Goal: Find specific page/section: Find specific page/section

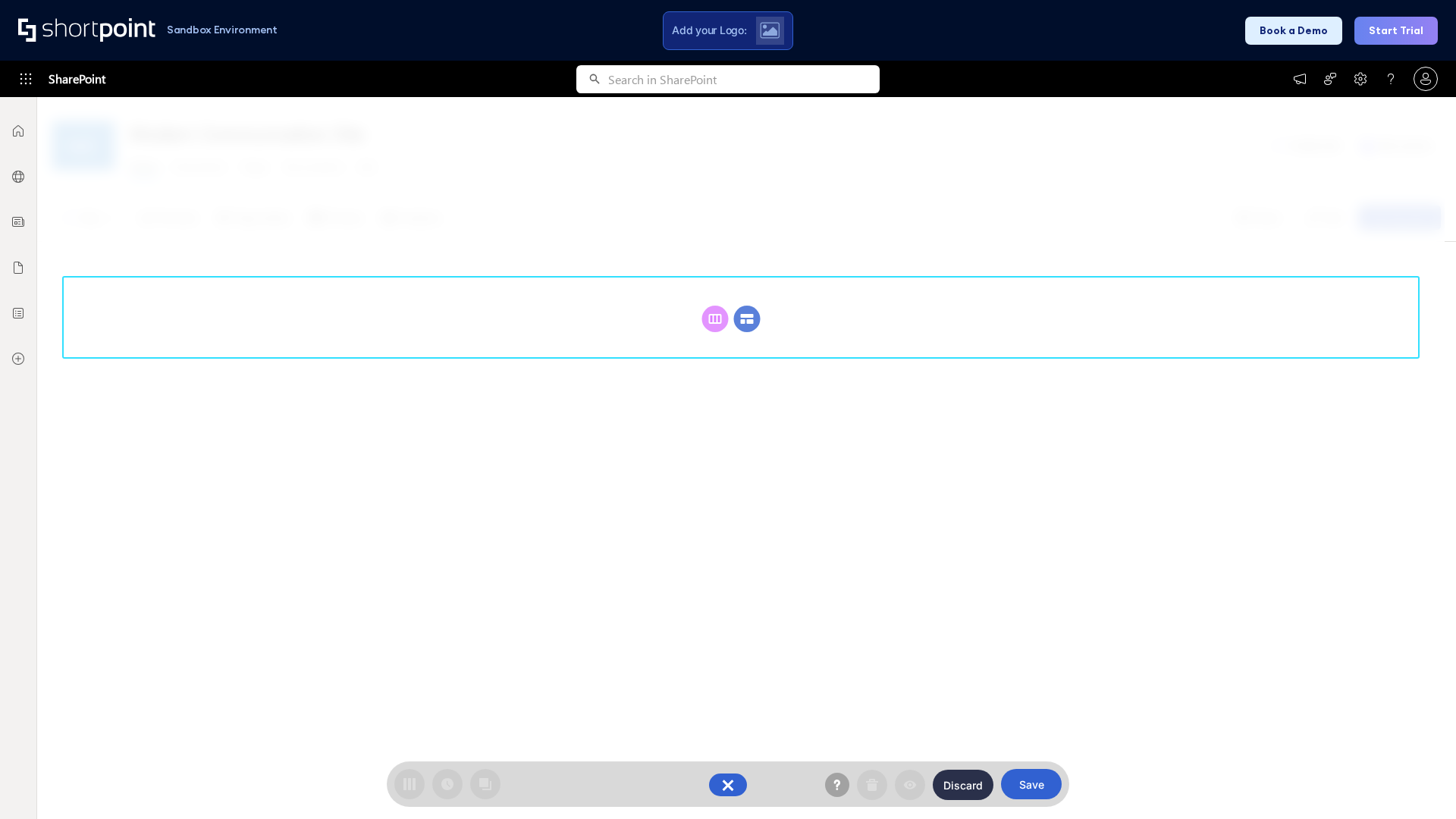
click at [747, 306] on circle at bounding box center [747, 319] width 27 height 27
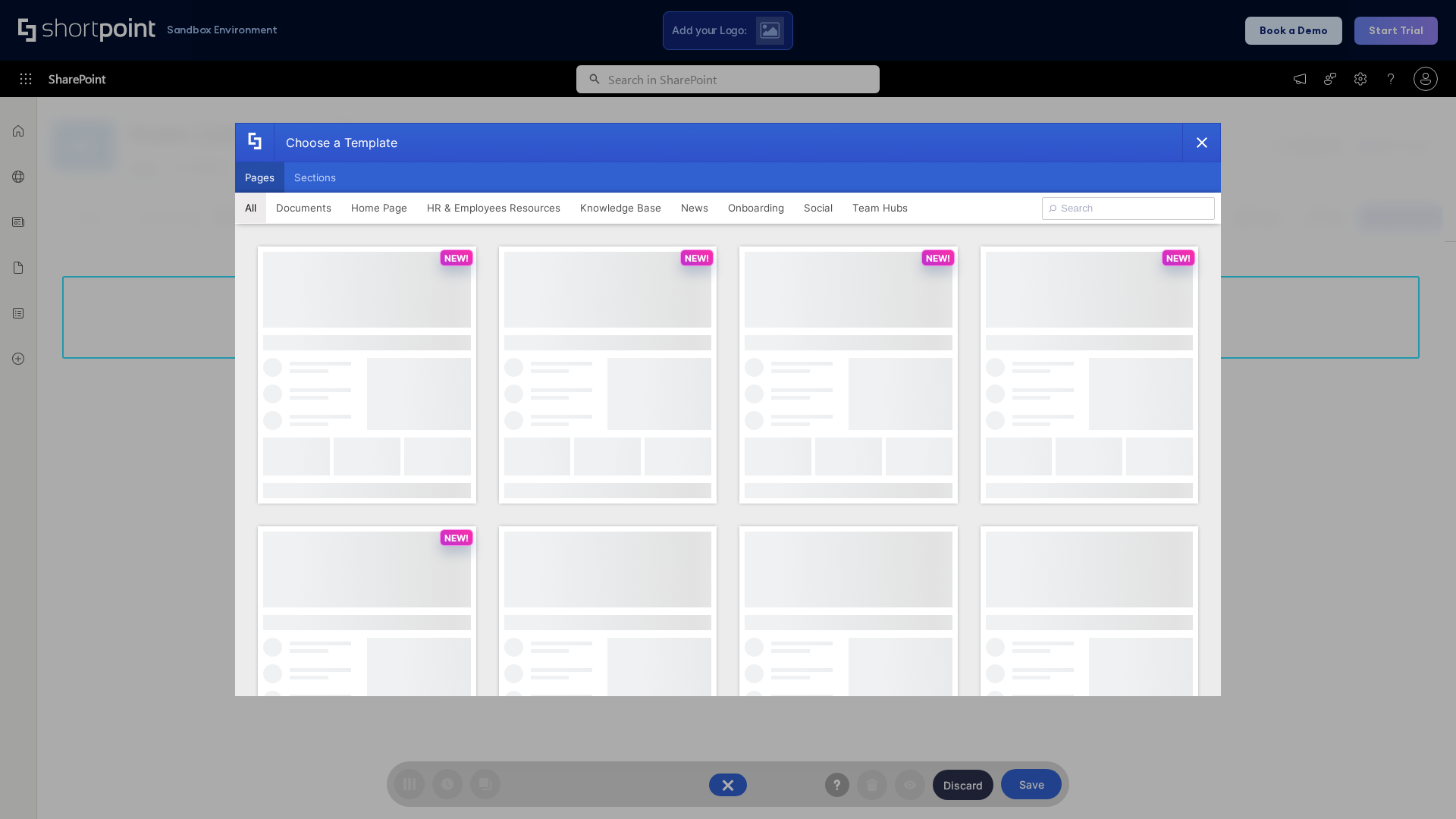
scroll to position [208, 0]
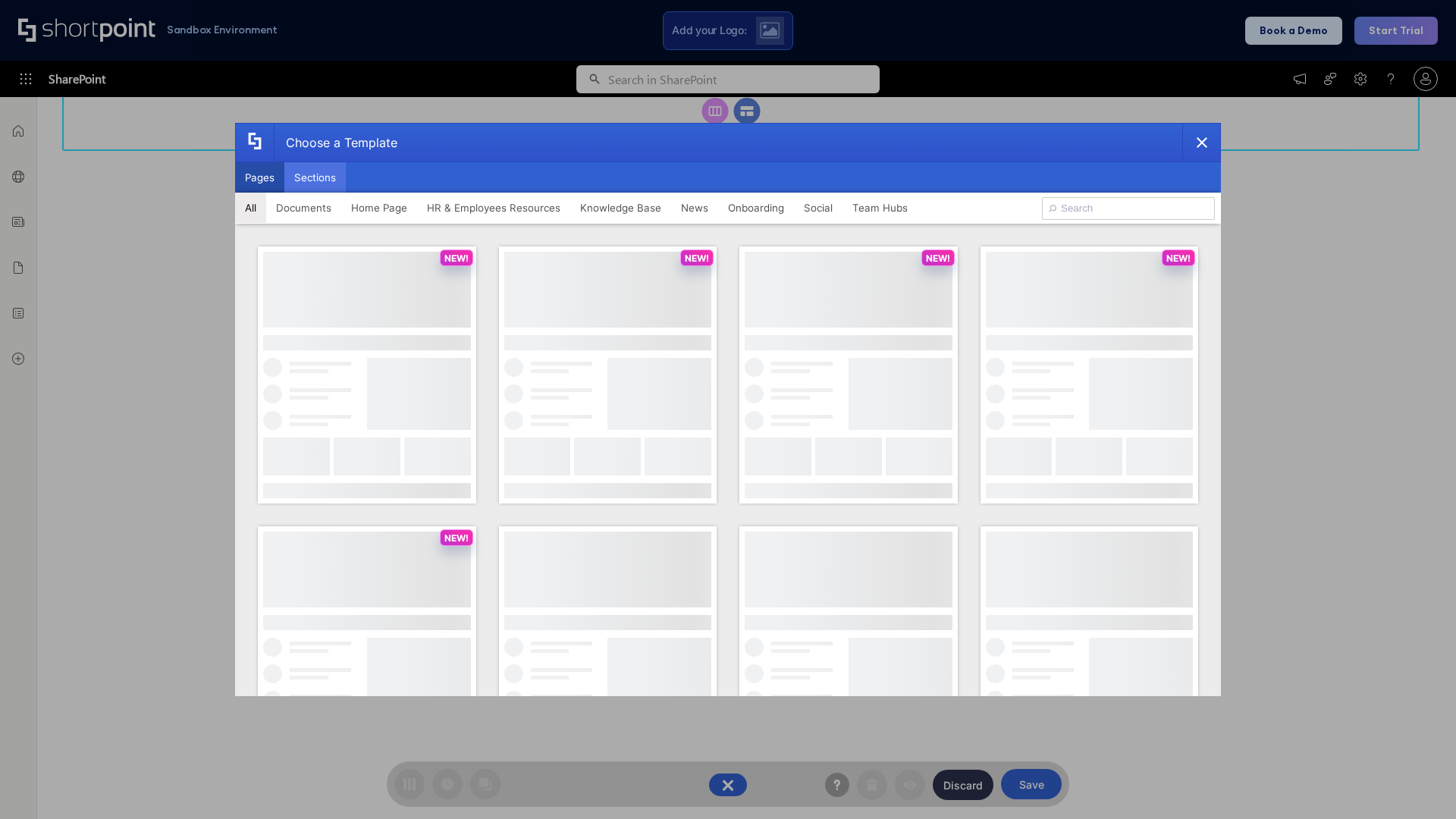
click at [314, 177] on button "Sections" at bounding box center [314, 177] width 61 height 30
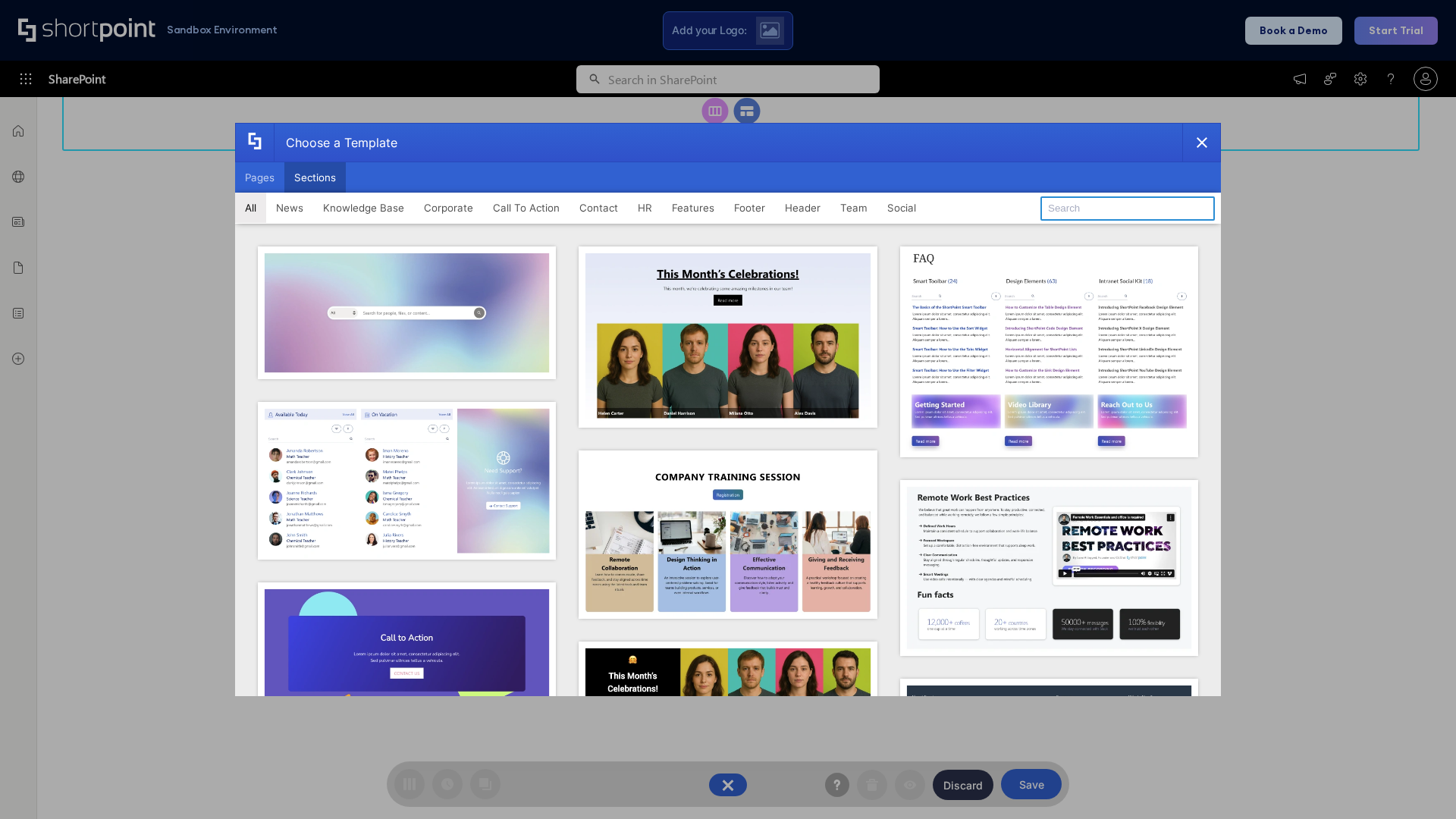
type input "Quick Links"
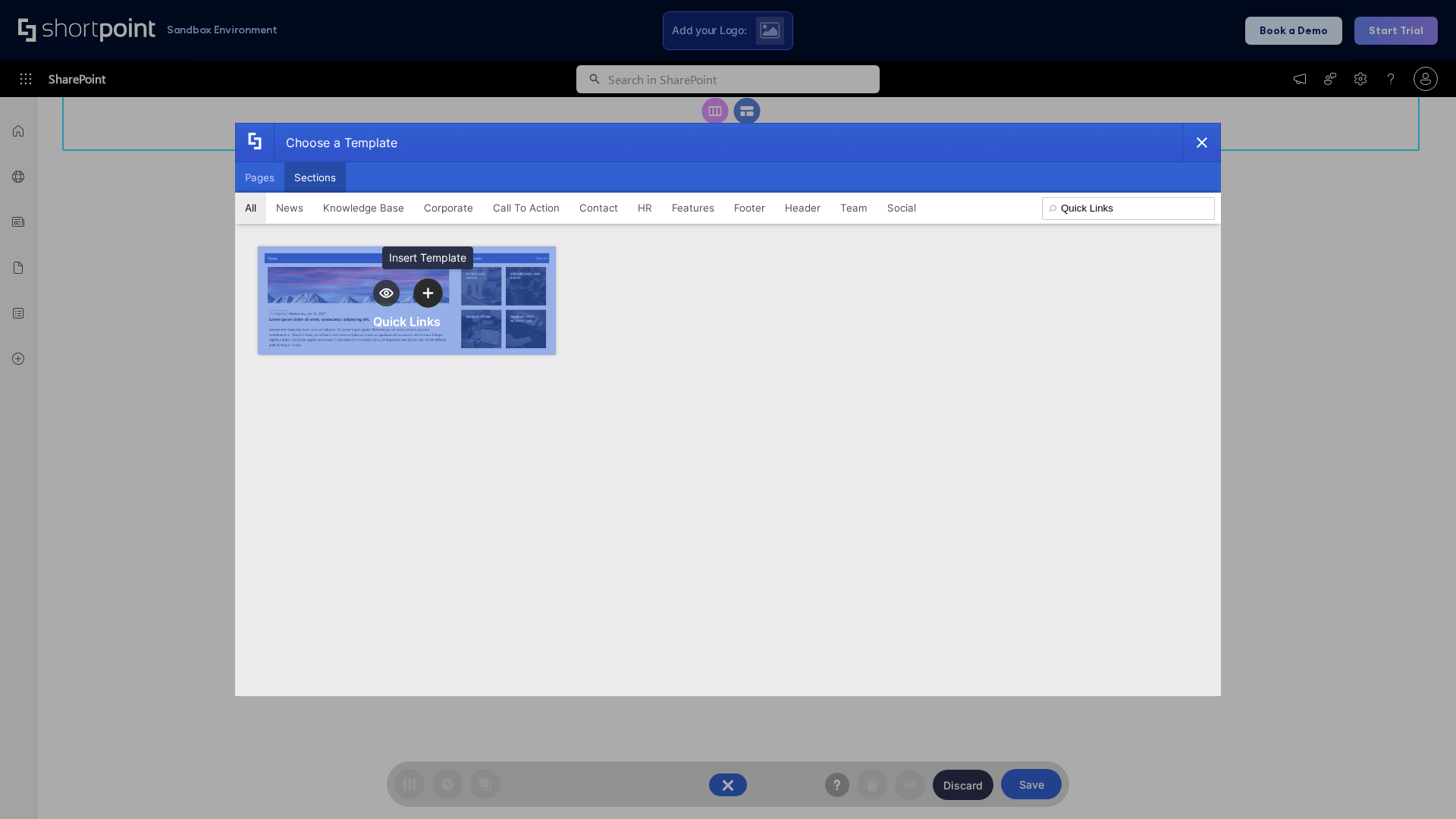
click at [427, 293] on icon "template selector" at bounding box center [427, 293] width 10 height 10
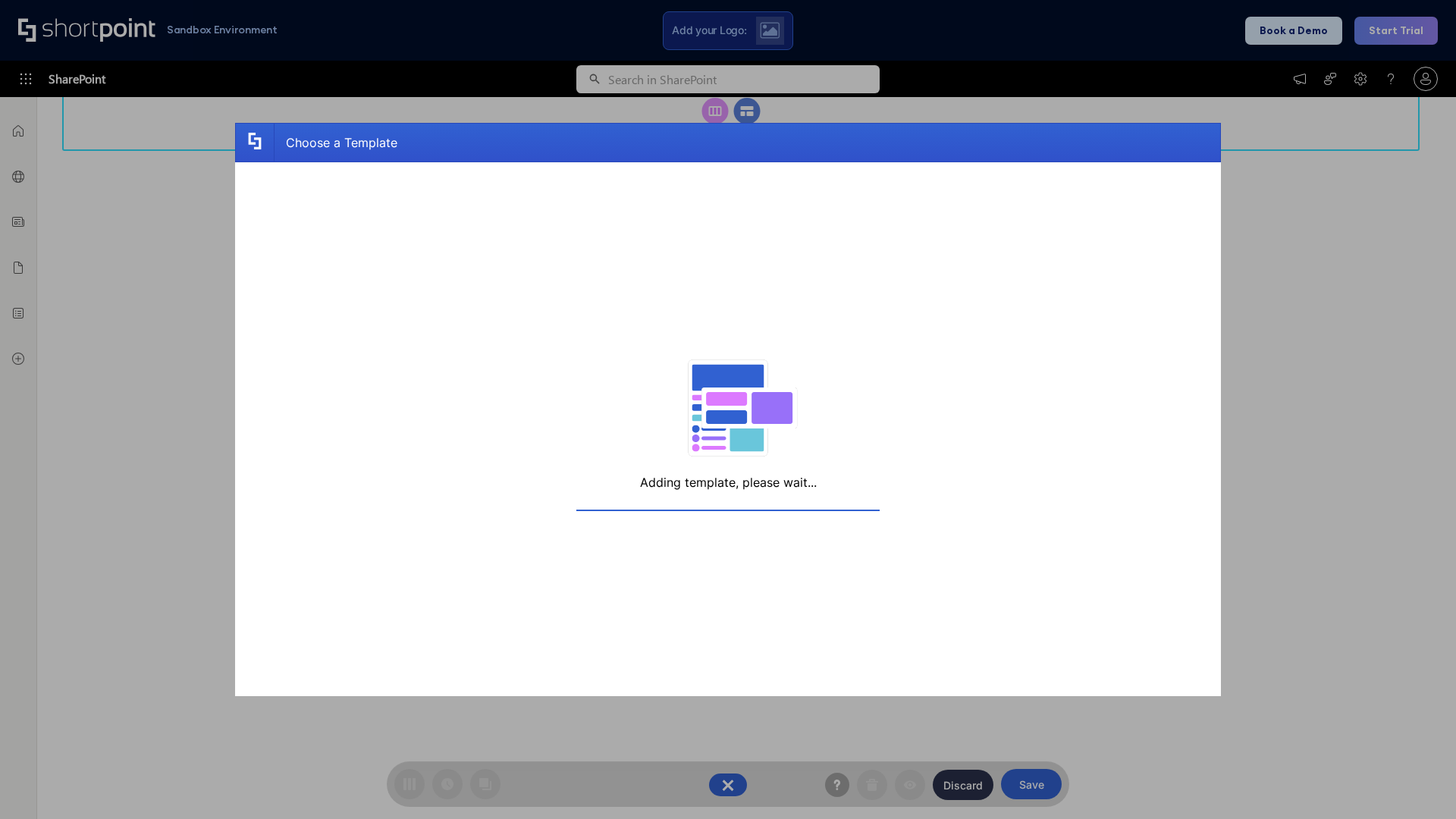
scroll to position [242, 0]
